Goal: Navigation & Orientation: Find specific page/section

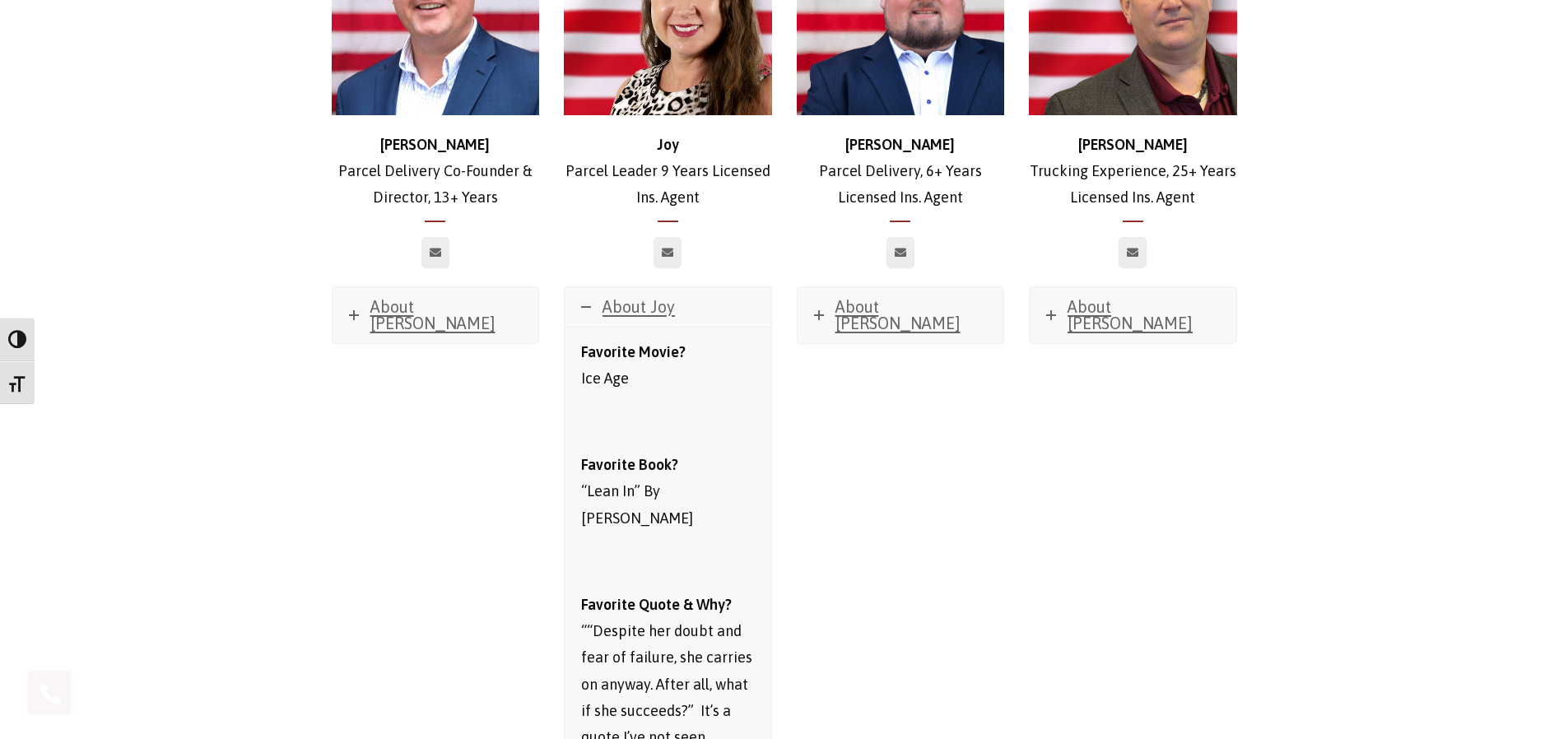
scroll to position [2262, 0]
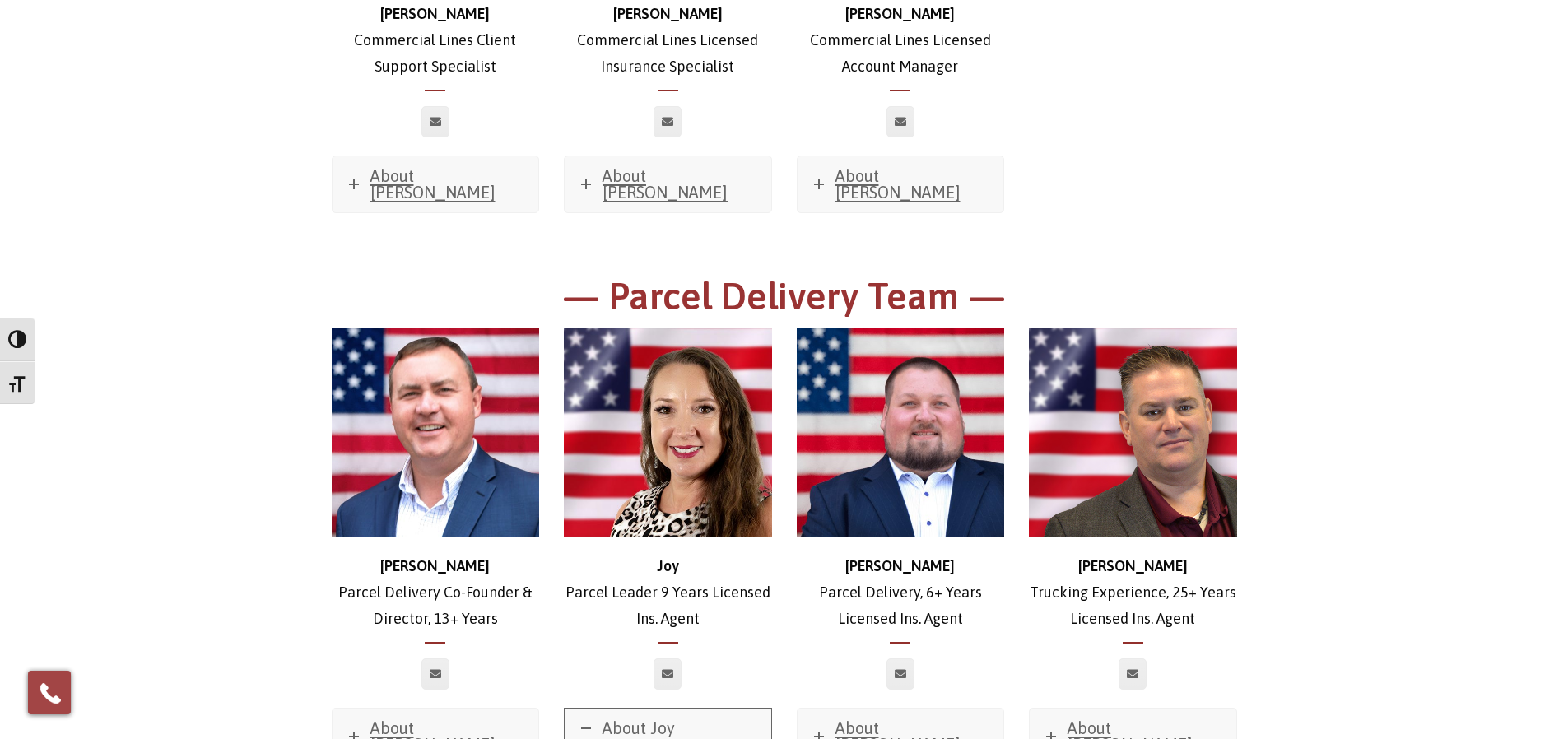
click at [588, 723] on icon at bounding box center [585, 727] width 10 height 10
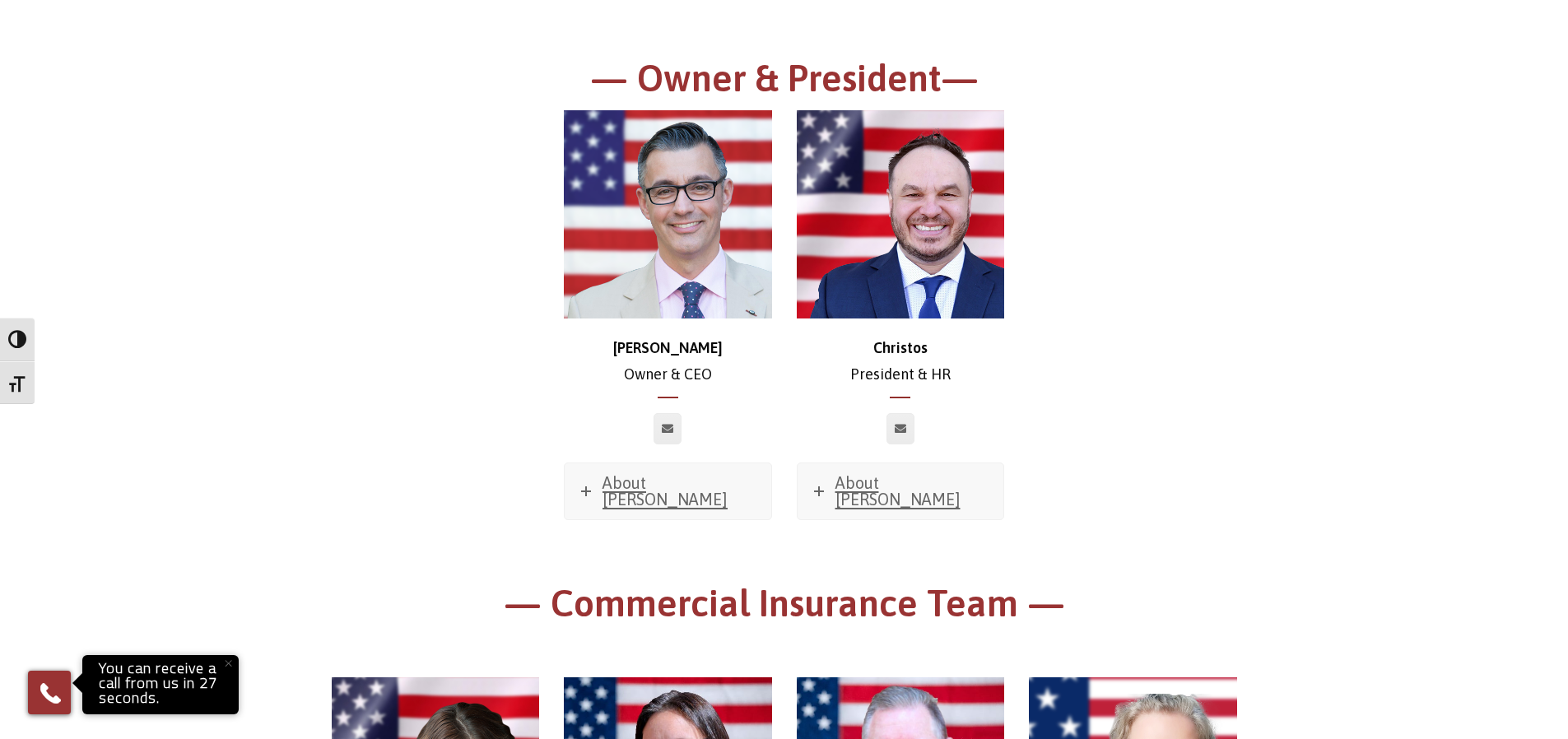
scroll to position [247, 0]
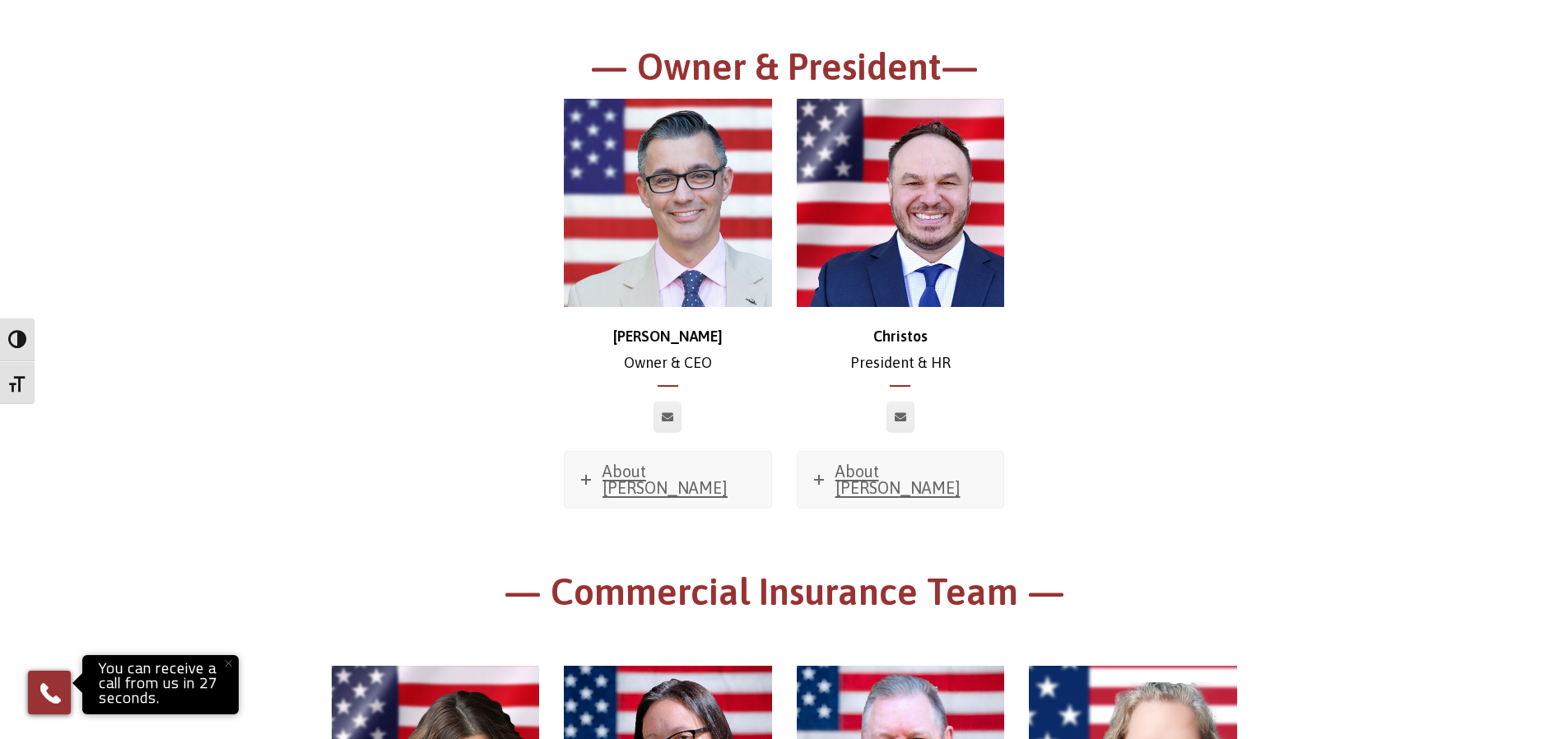
click at [905, 215] on img at bounding box center [901, 203] width 208 height 208
click at [866, 469] on span "About [PERSON_NAME]" at bounding box center [898, 479] width 125 height 35
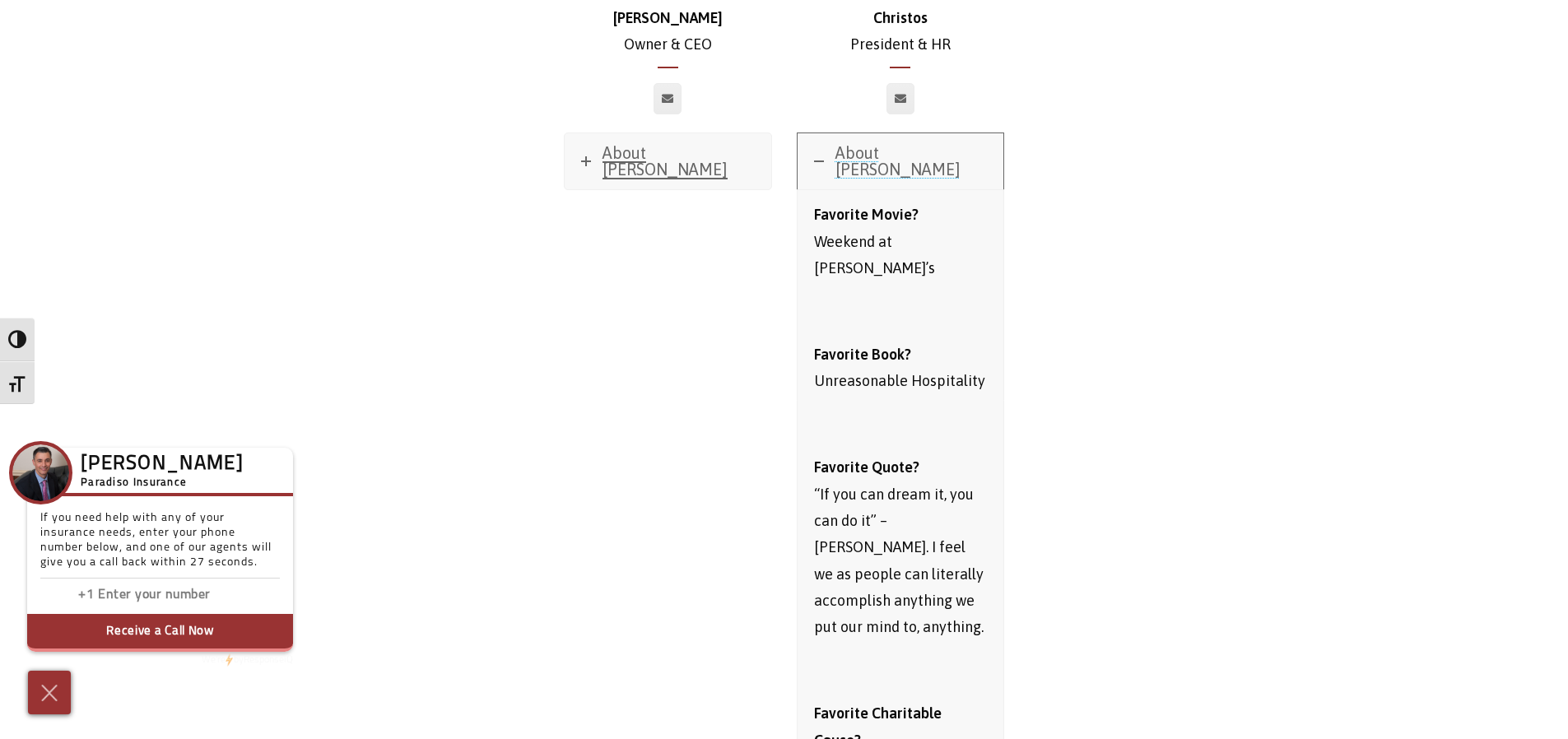
scroll to position [493, 0]
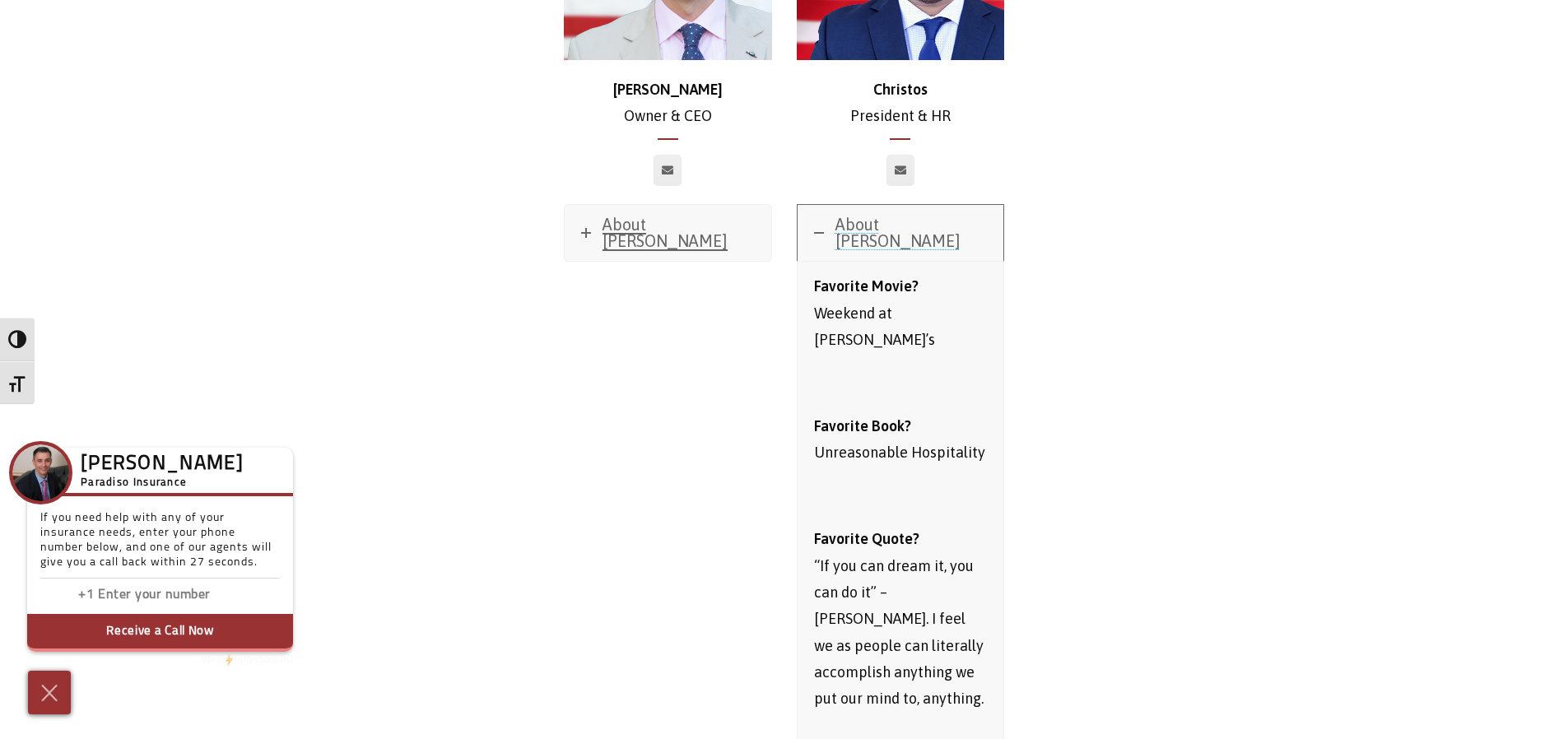
click at [891, 225] on span "About [PERSON_NAME]" at bounding box center [898, 232] width 125 height 35
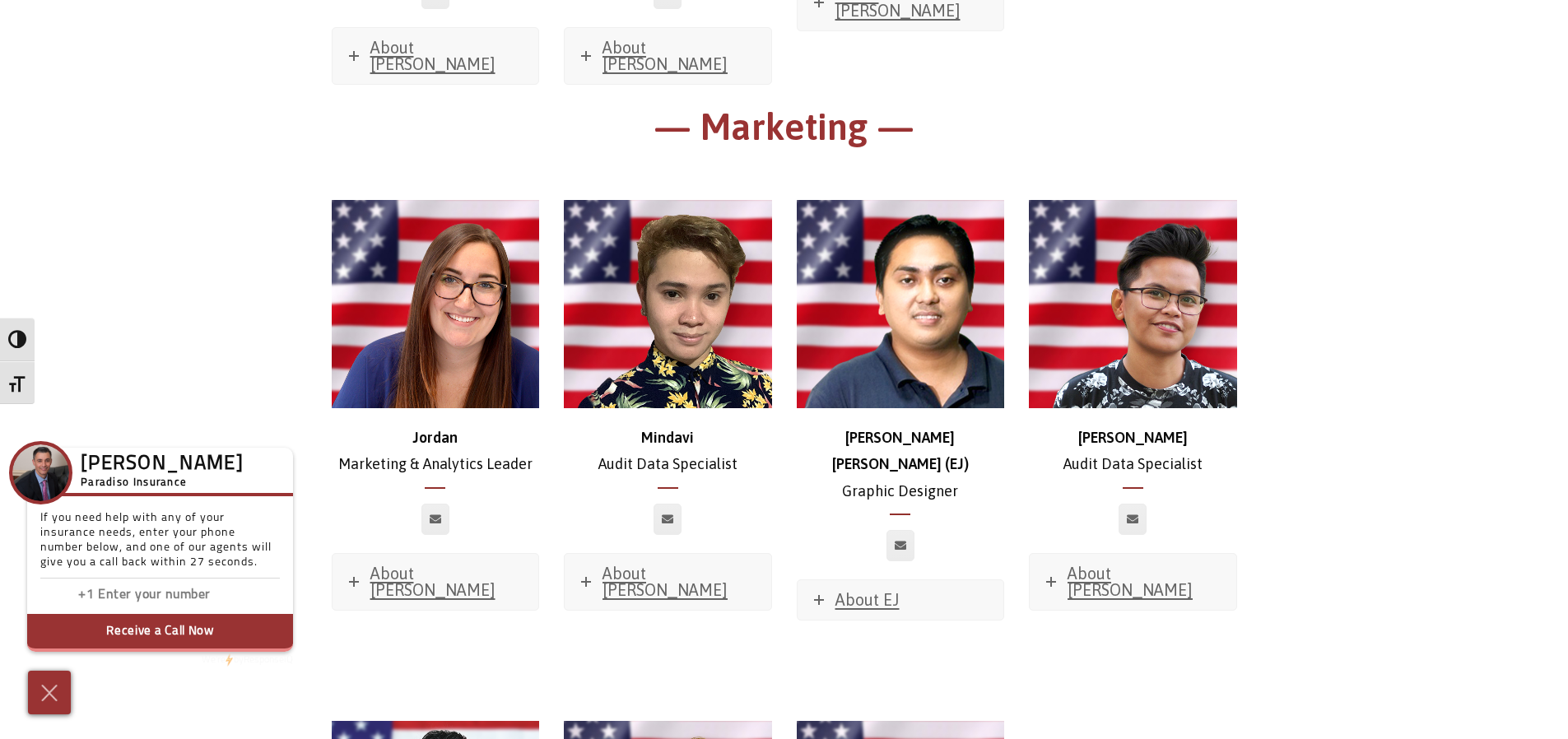
scroll to position [8556, 0]
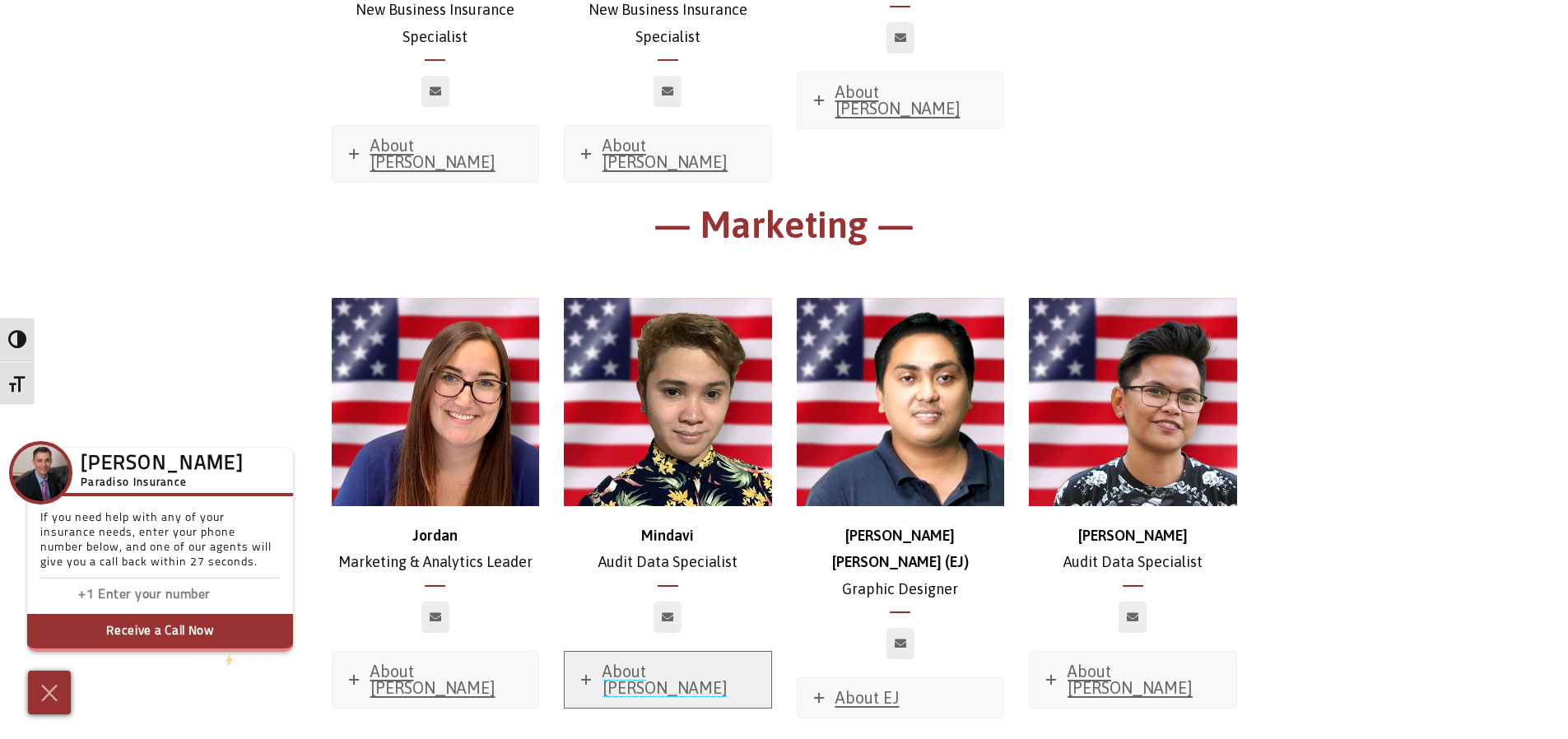
click at [693, 662] on span "About [PERSON_NAME]" at bounding box center [665, 679] width 125 height 35
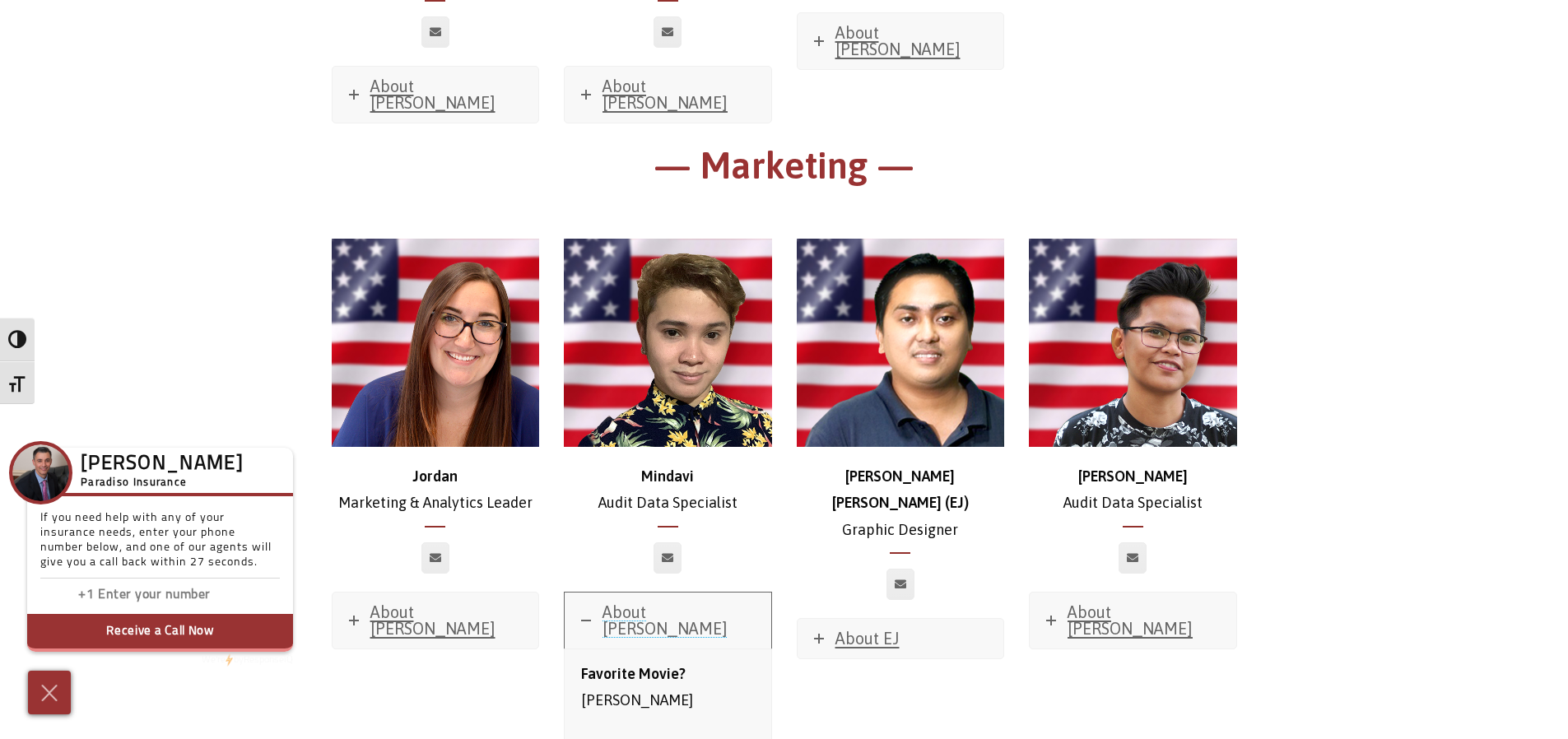
scroll to position [8474, 0]
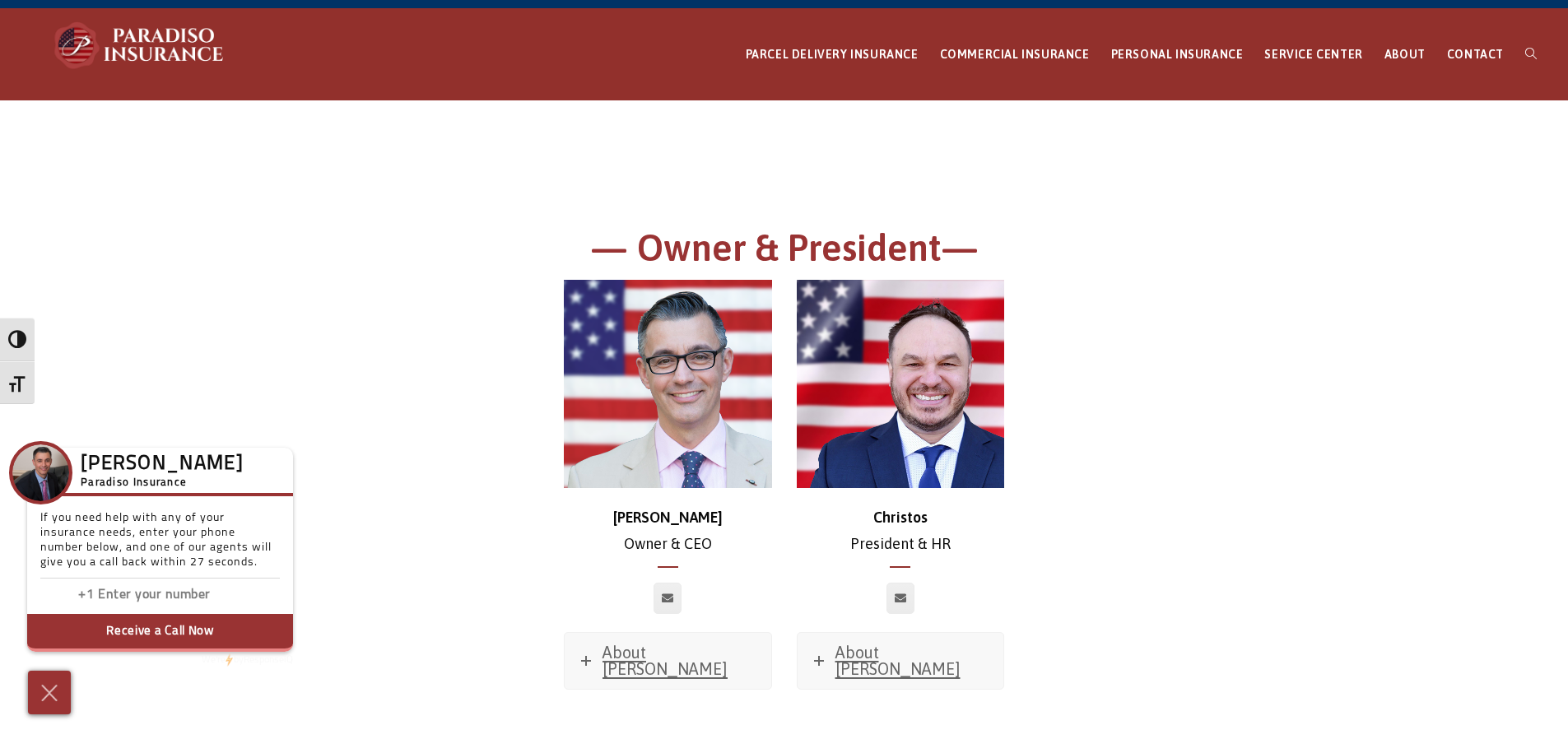
scroll to position [0, 0]
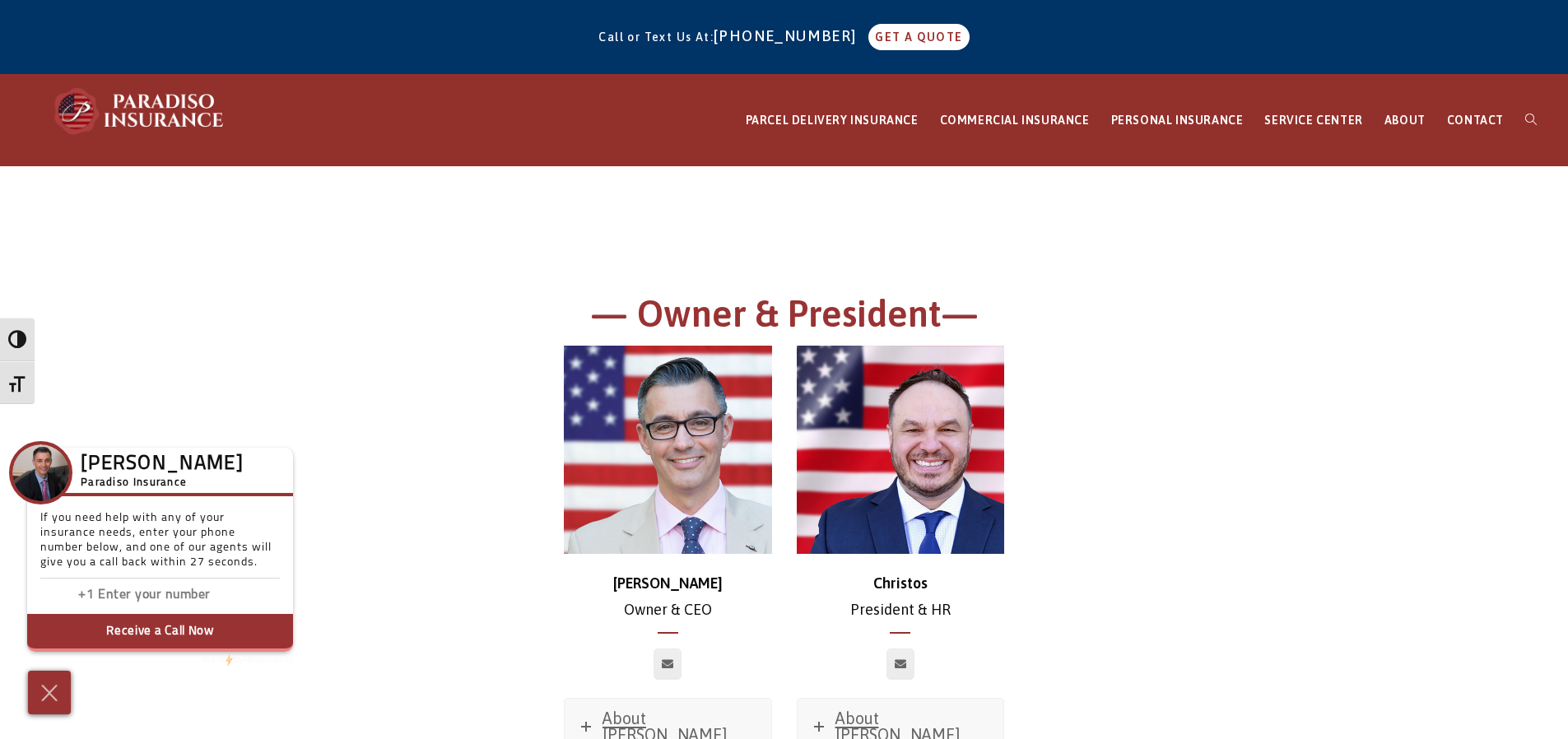
click at [1219, 261] on div at bounding box center [784, 228] width 930 height 123
click at [126, 104] on img at bounding box center [140, 111] width 181 height 50
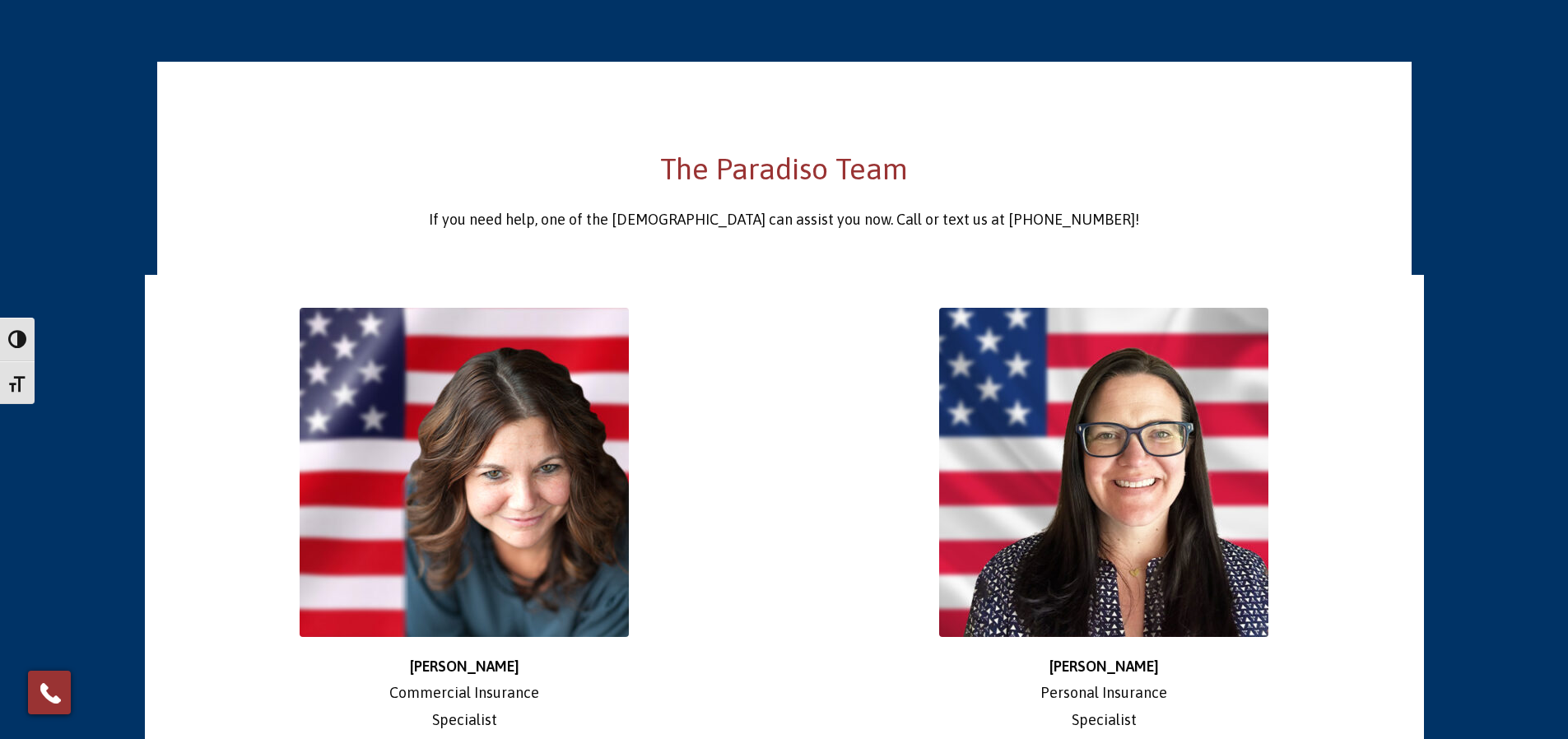
scroll to position [2717, 0]
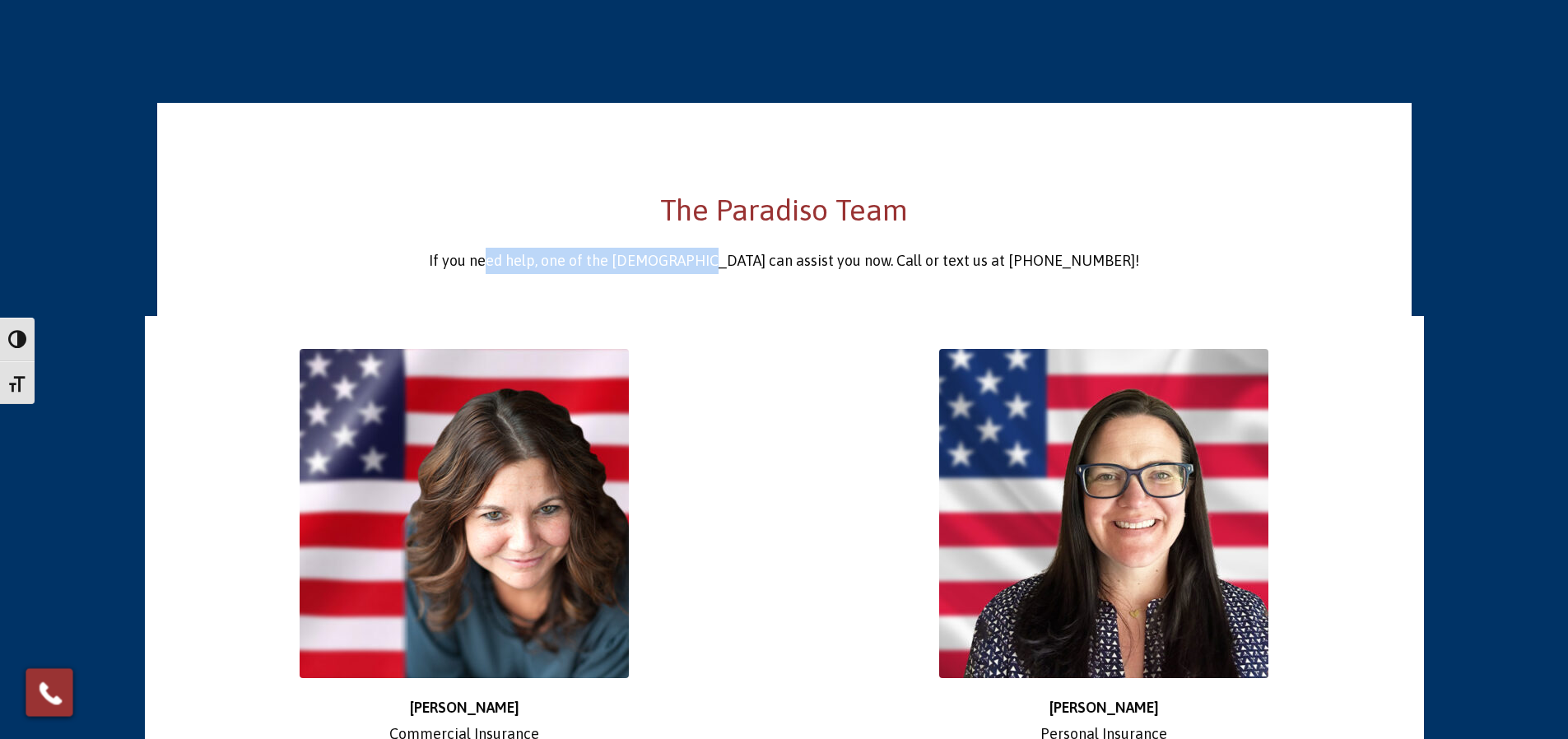
drag, startPoint x: 576, startPoint y: 222, endPoint x: 769, endPoint y: 225, distance: 193.0
click at [769, 225] on div "The Paradiso Team If you need help, one of the ladies can assist you now. Call …" at bounding box center [784, 231] width 1229 height 85
click at [769, 248] on p "If you need help, one of the ladies can assist you now. Call or text us at 860-…" at bounding box center [784, 260] width 1229 height 26
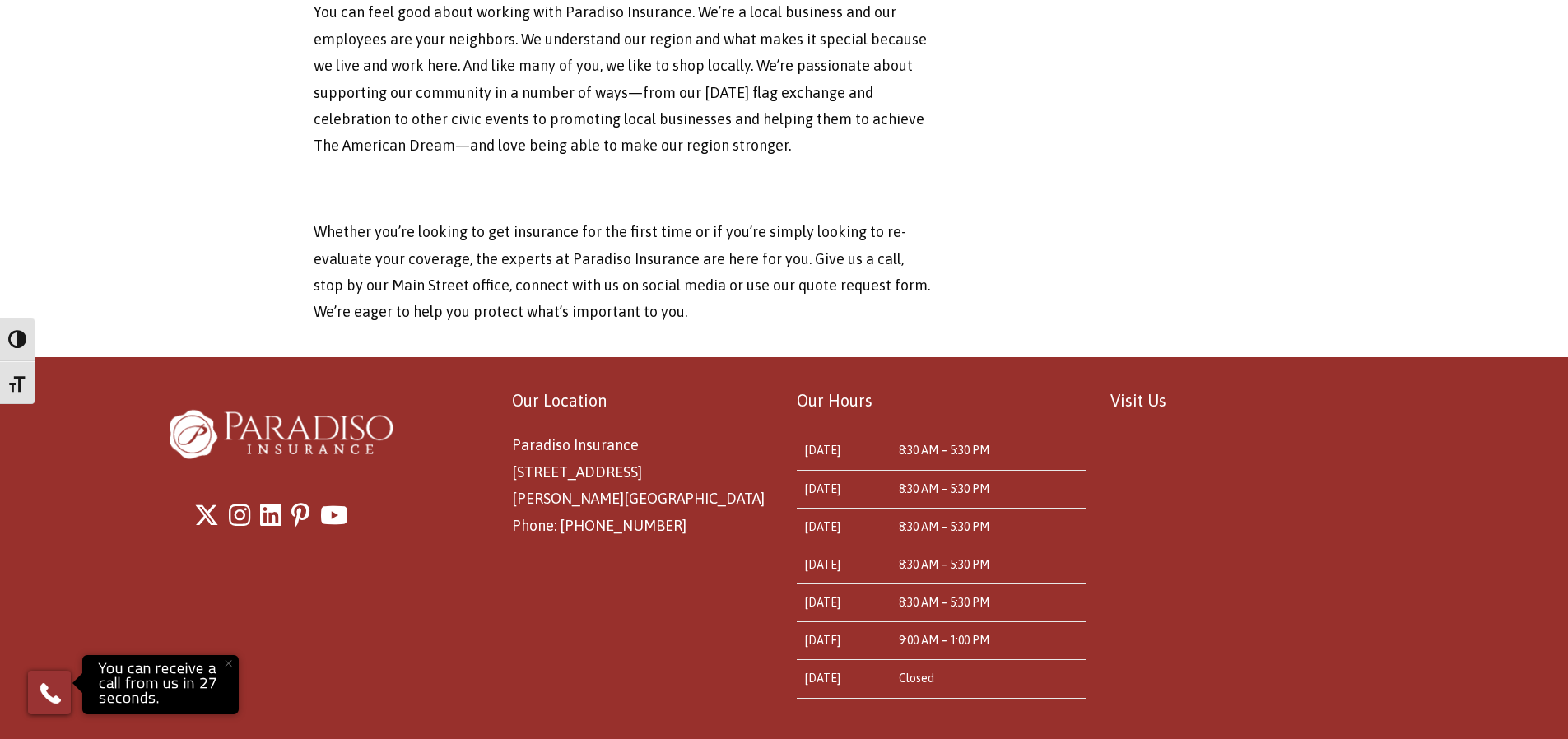
scroll to position [5455, 0]
